Goal: Transaction & Acquisition: Purchase product/service

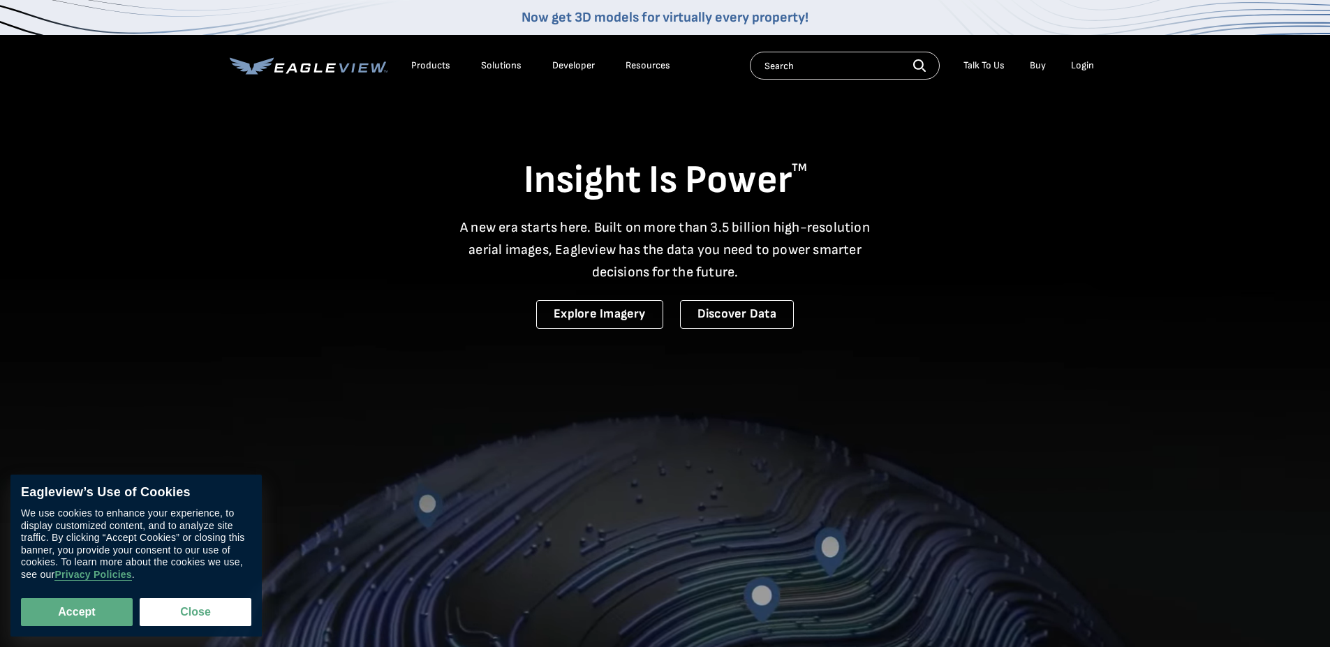
click at [1078, 64] on div "Login" at bounding box center [1082, 65] width 23 height 13
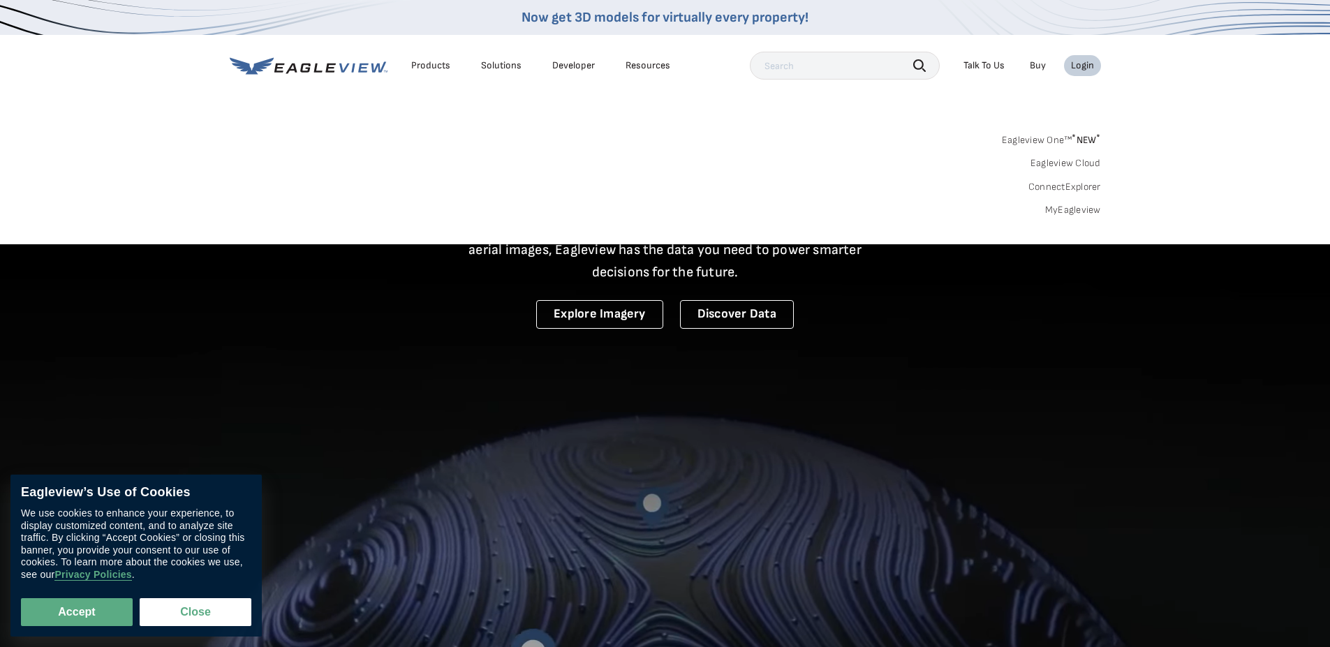
click at [1067, 207] on link "MyEagleview" at bounding box center [1073, 210] width 56 height 13
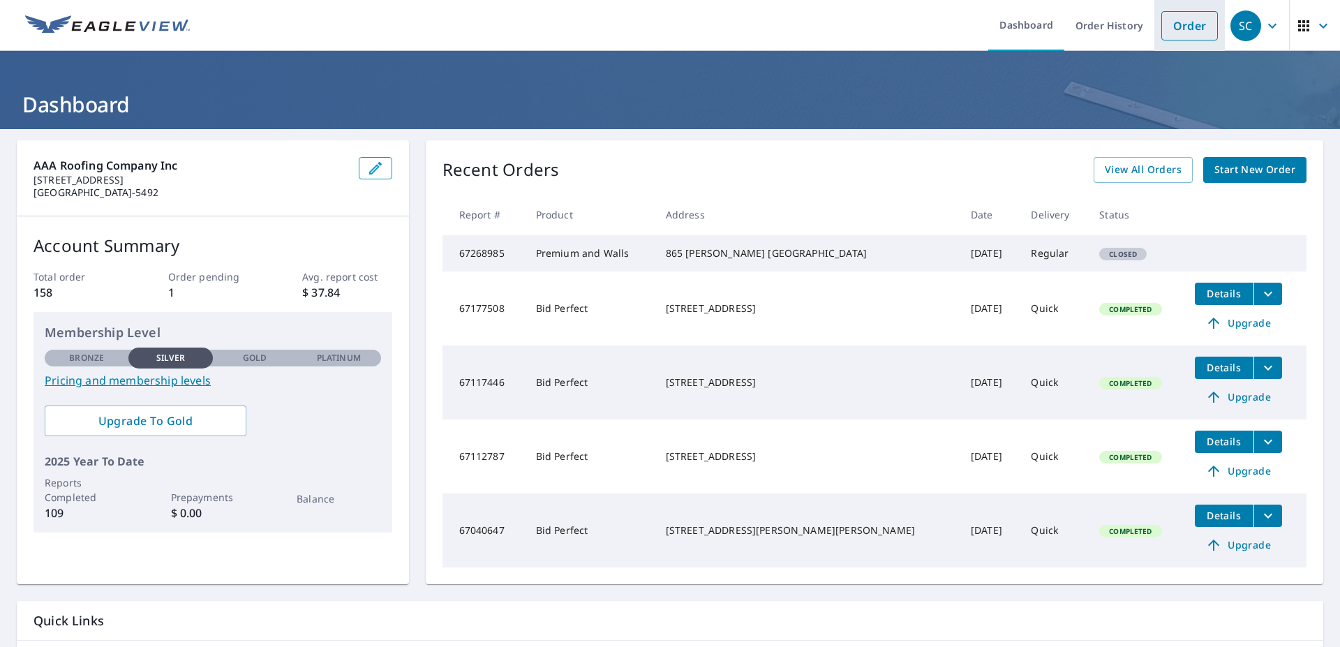
click at [1174, 29] on link "Order" at bounding box center [1189, 25] width 57 height 29
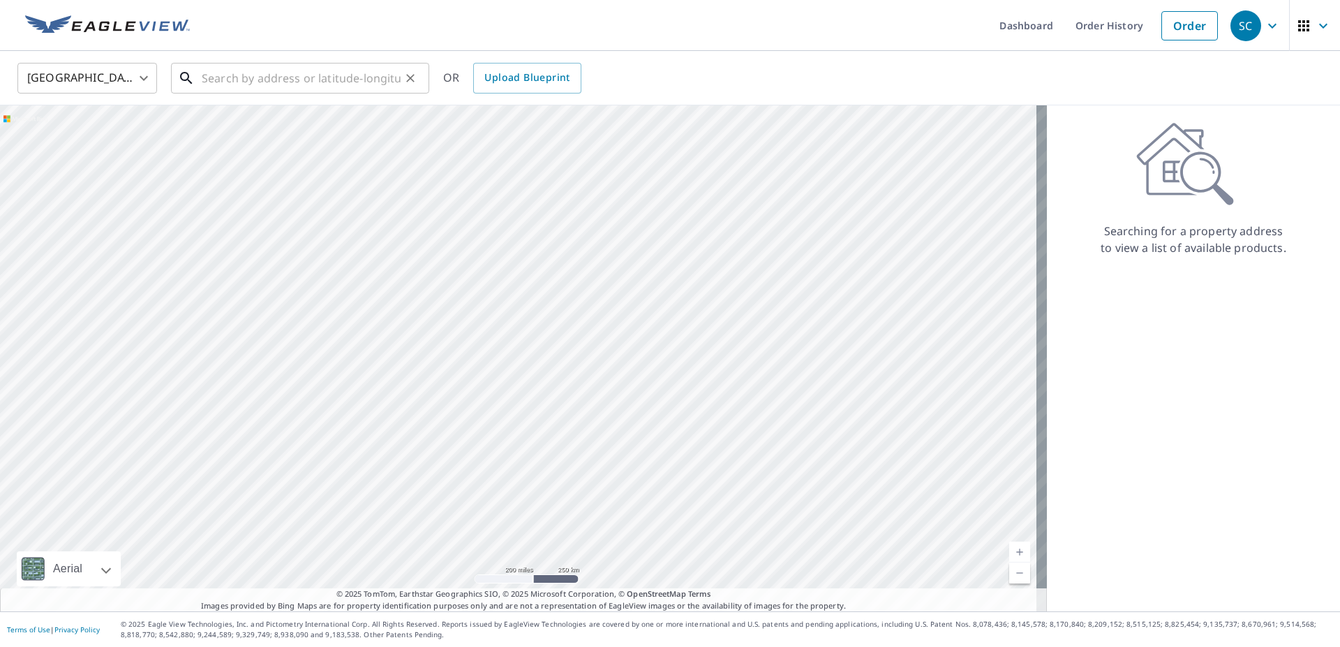
click at [205, 66] on input "text" at bounding box center [301, 78] width 199 height 39
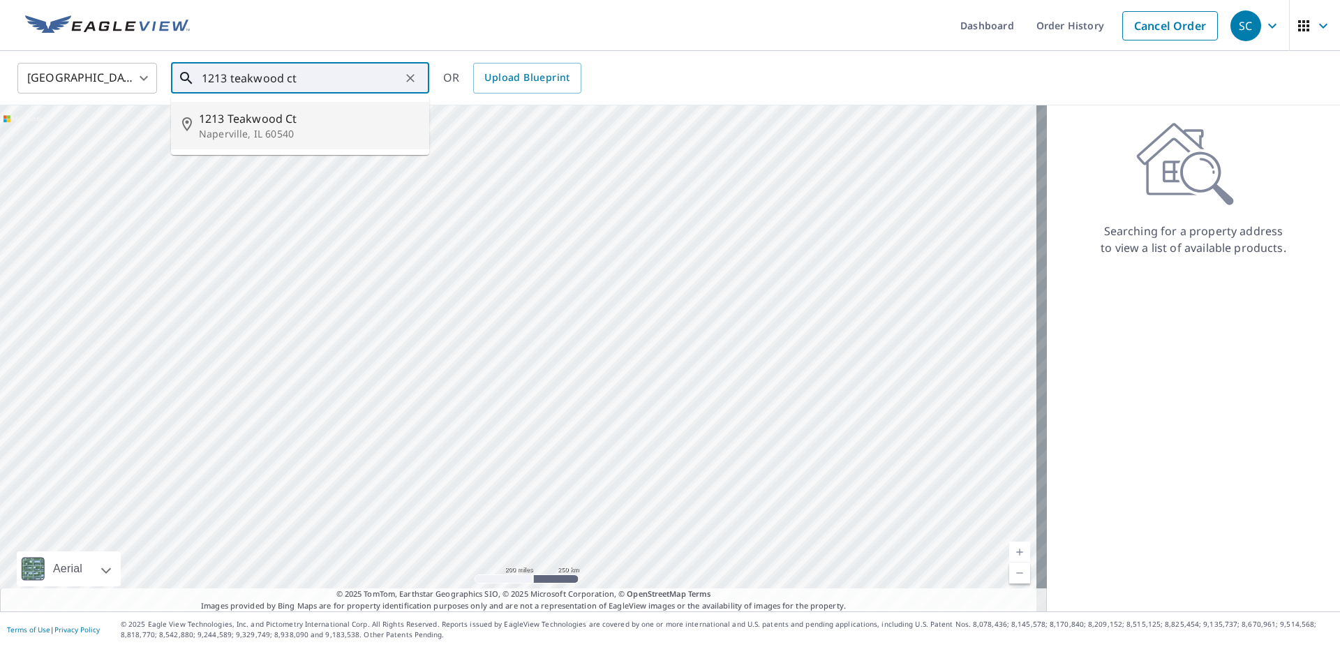
click at [250, 112] on span "1213 Teakwood Ct" at bounding box center [308, 118] width 219 height 17
type input "1213 Teakwood Ct Naperville, IL 60540"
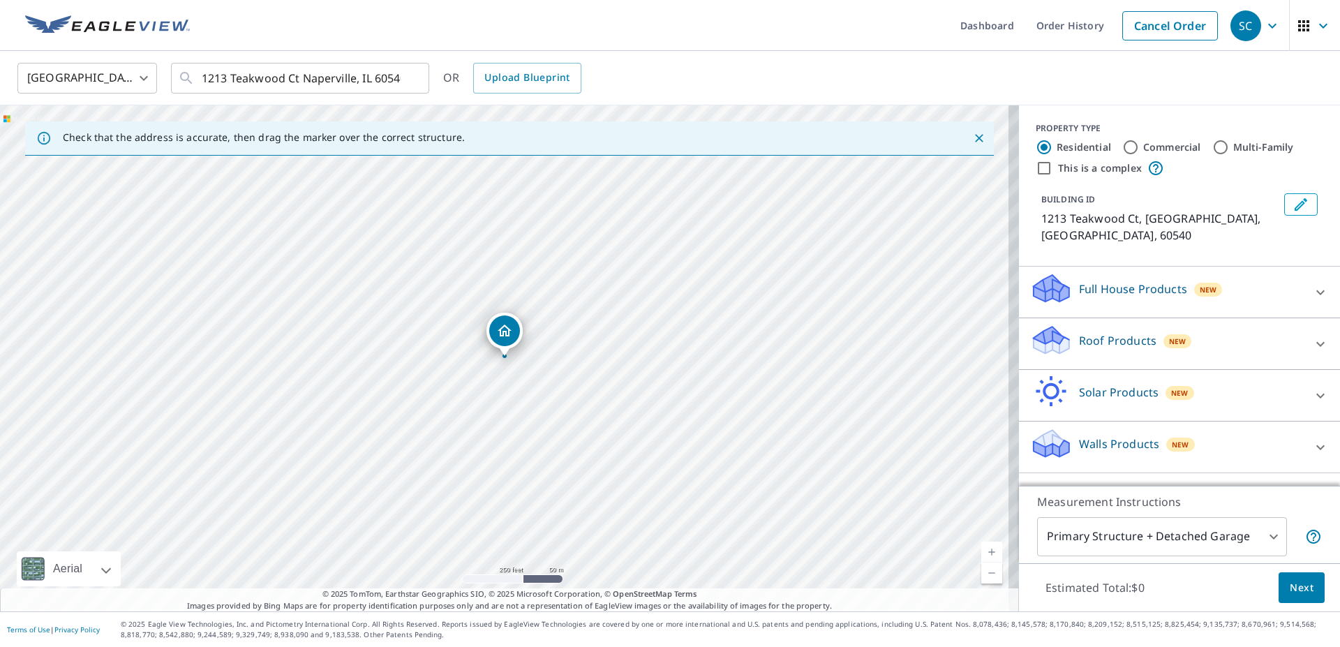
click at [1242, 324] on div "Roof Products New" at bounding box center [1167, 344] width 274 height 40
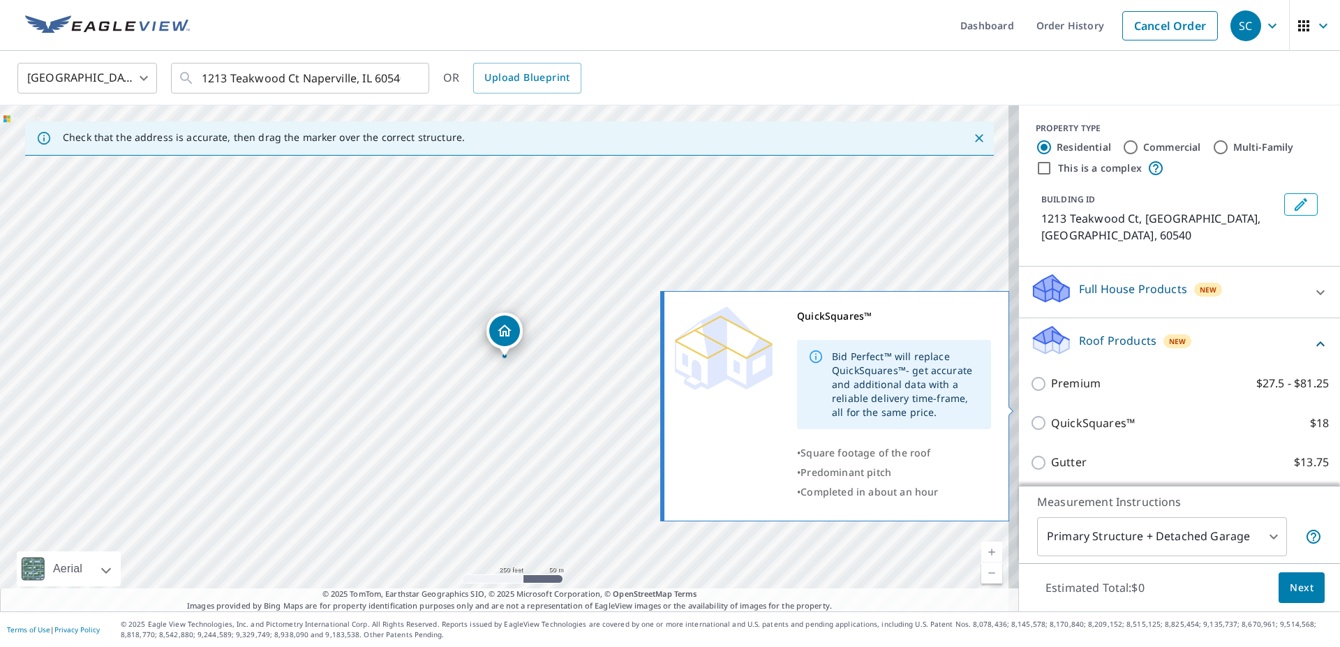
click at [1030, 415] on input "QuickSquares™ $18" at bounding box center [1040, 423] width 21 height 17
checkbox input "true"
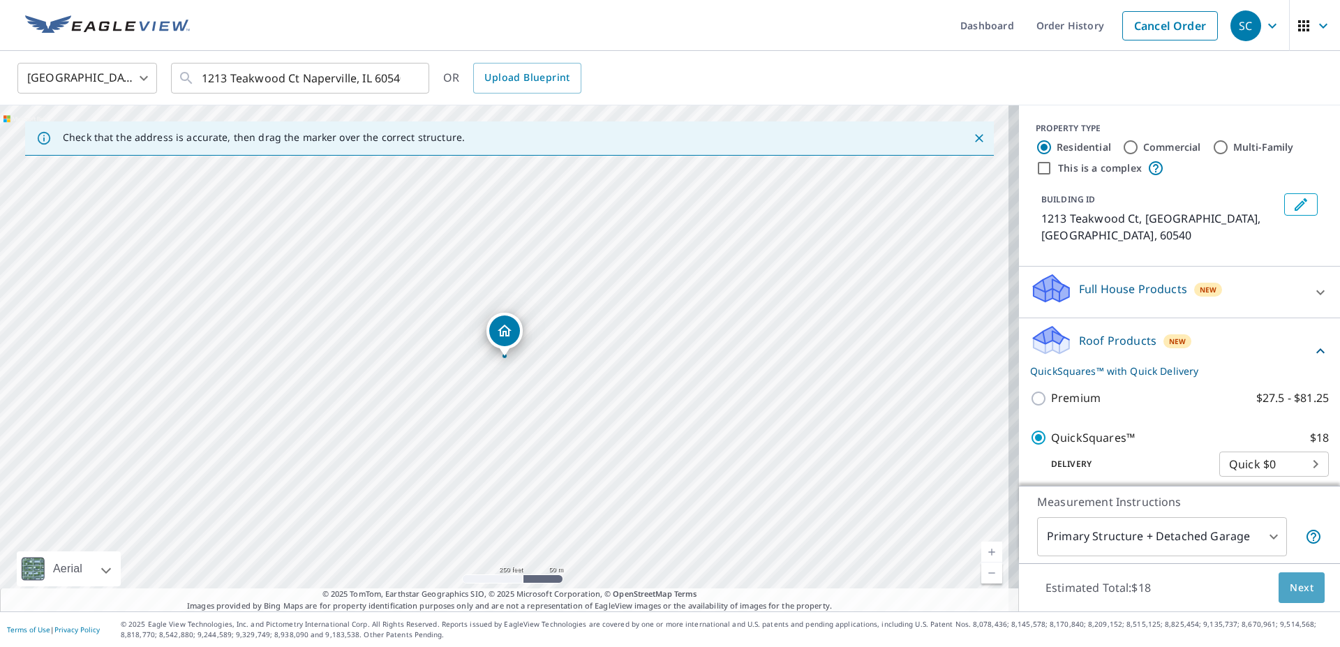
click at [1294, 581] on span "Next" at bounding box center [1302, 587] width 24 height 17
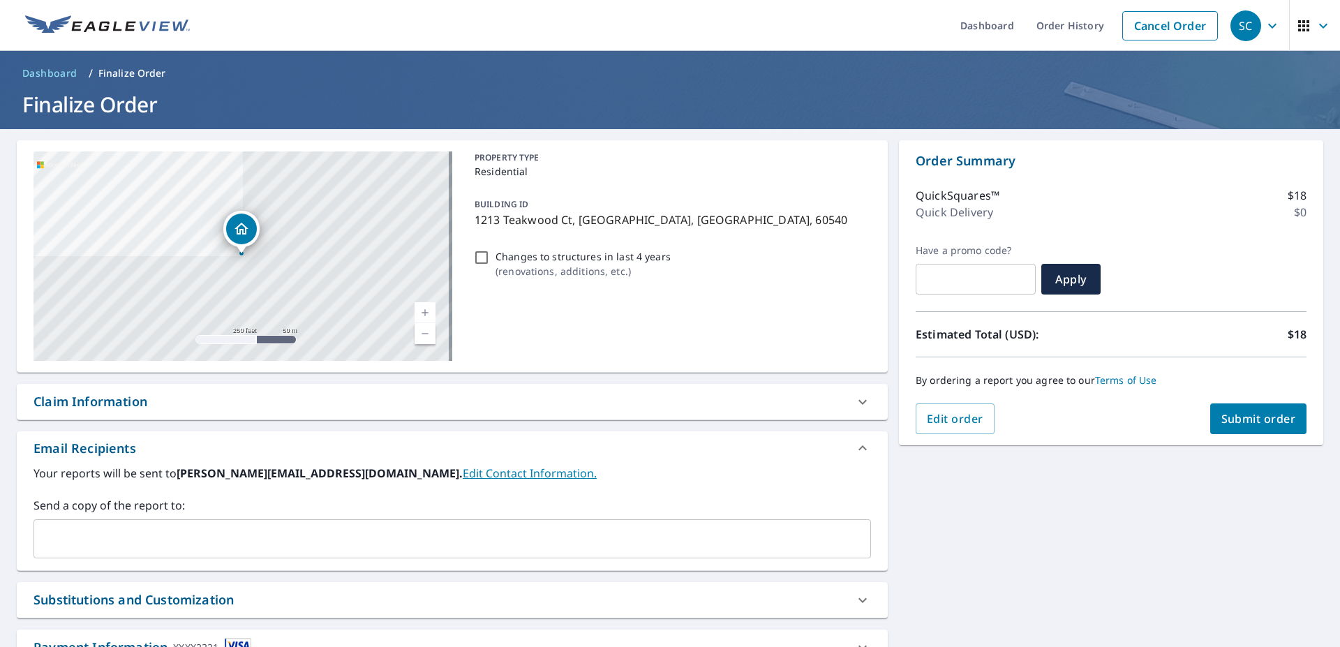
click at [85, 521] on div "​" at bounding box center [453, 538] width 838 height 39
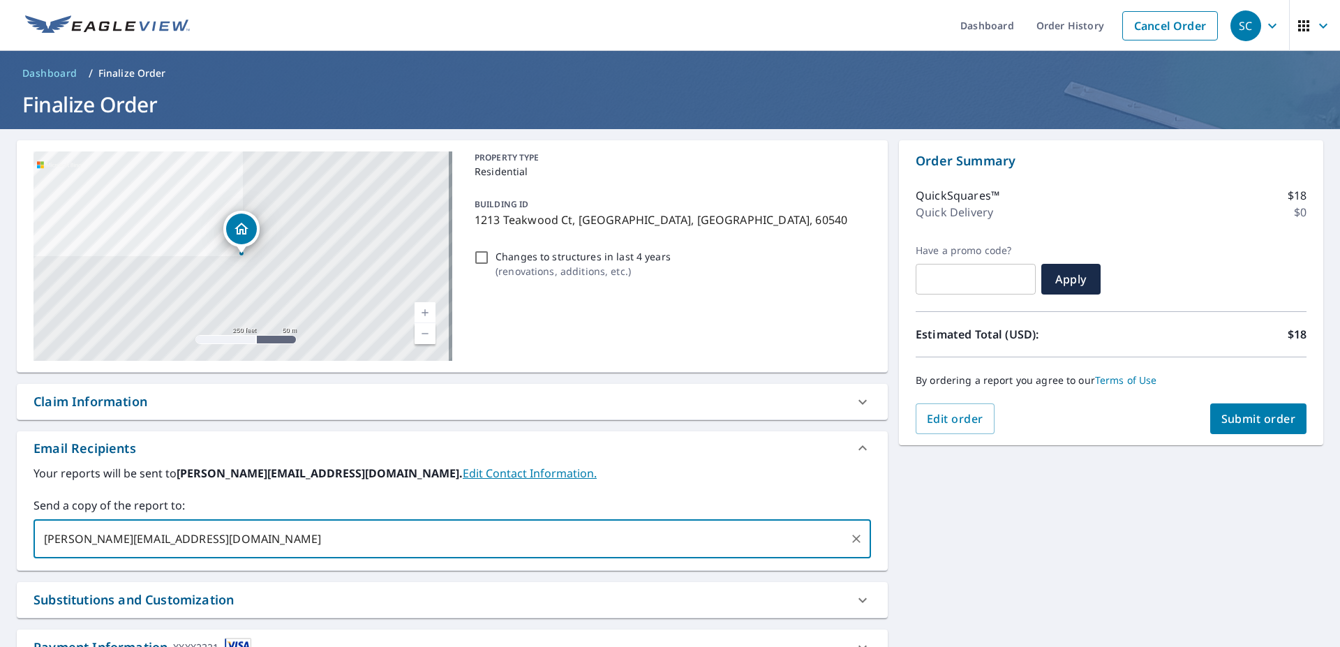
type input "[PERSON_NAME][EMAIL_ADDRESS][DOMAIN_NAME]"
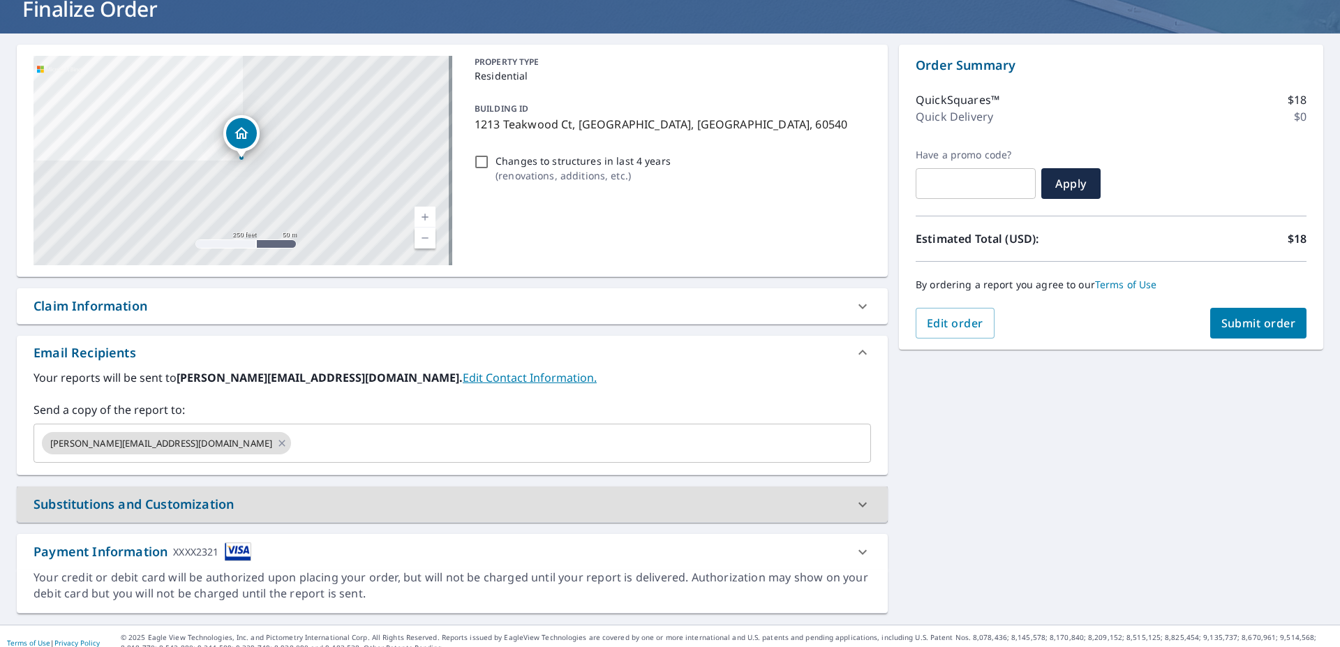
scroll to position [109, 0]
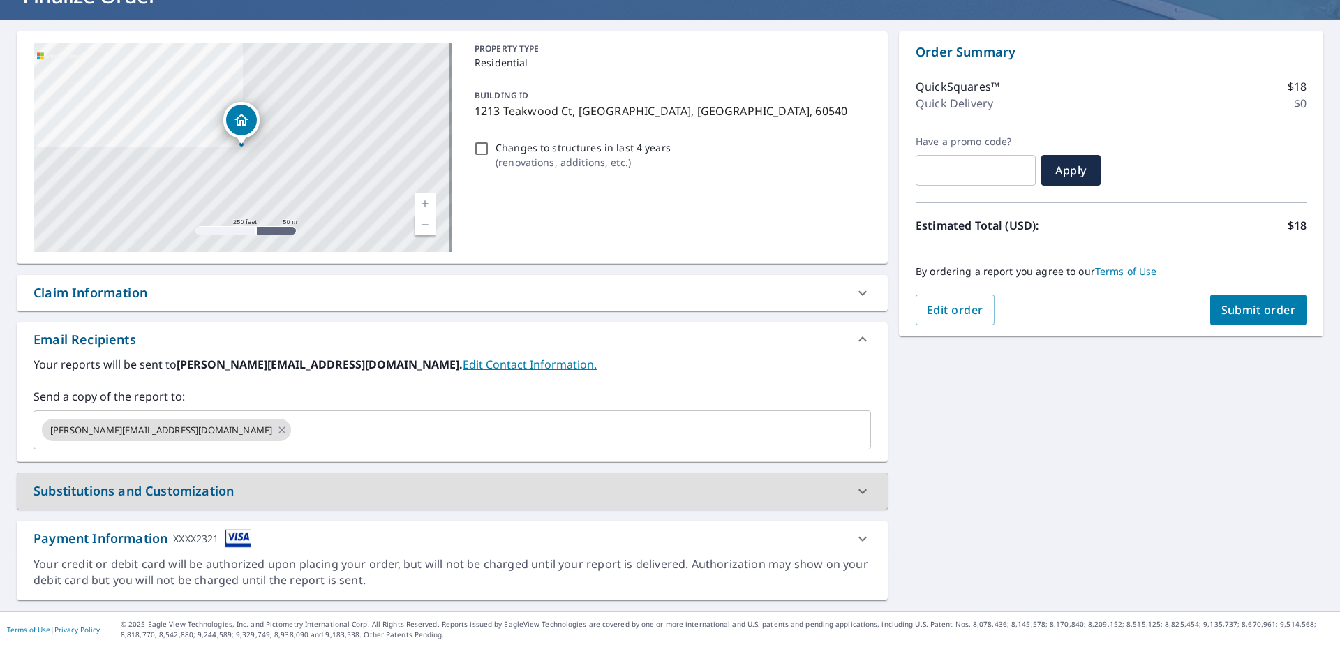
click at [1246, 313] on span "Submit order" at bounding box center [1258, 309] width 75 height 15
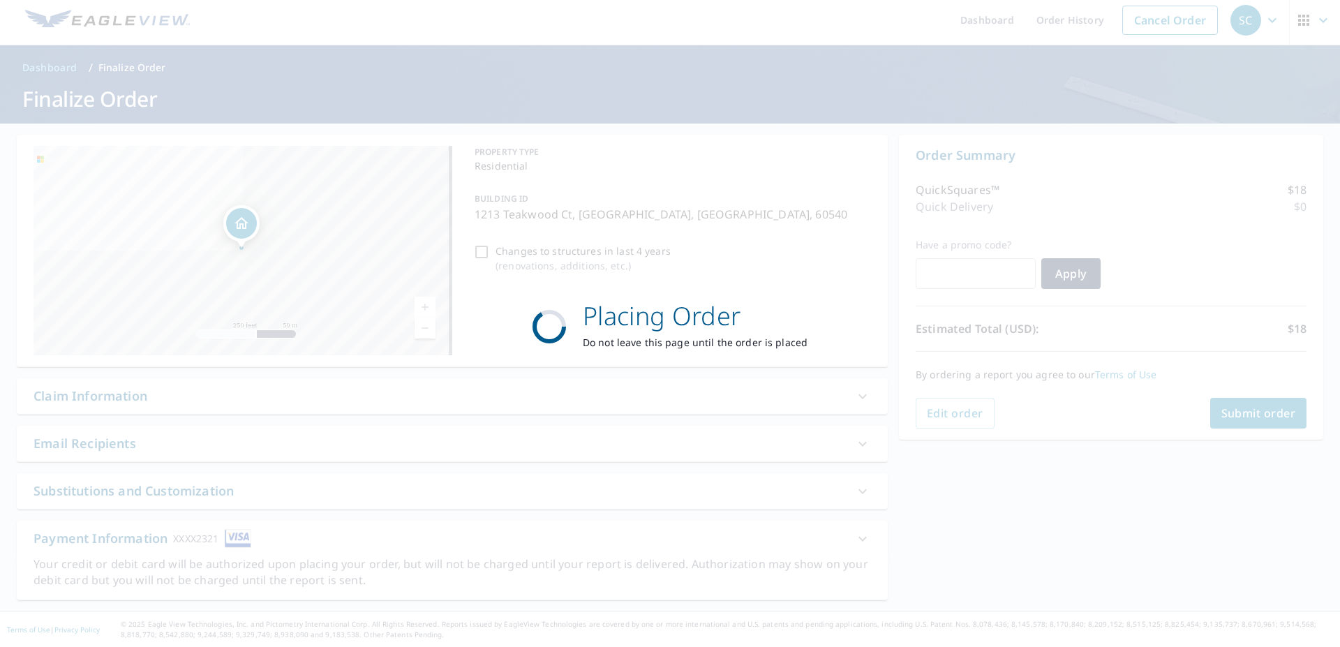
scroll to position [6, 0]
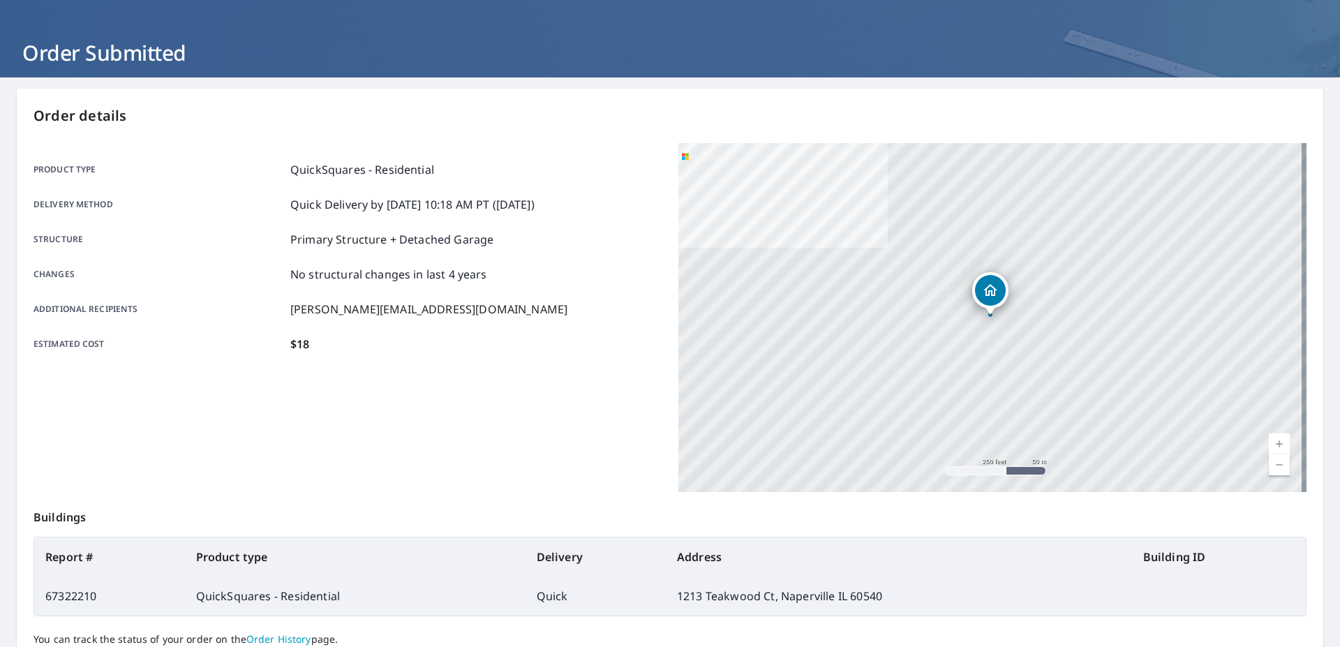
scroll to position [75, 0]
